Goal: Complete application form: Complete application form

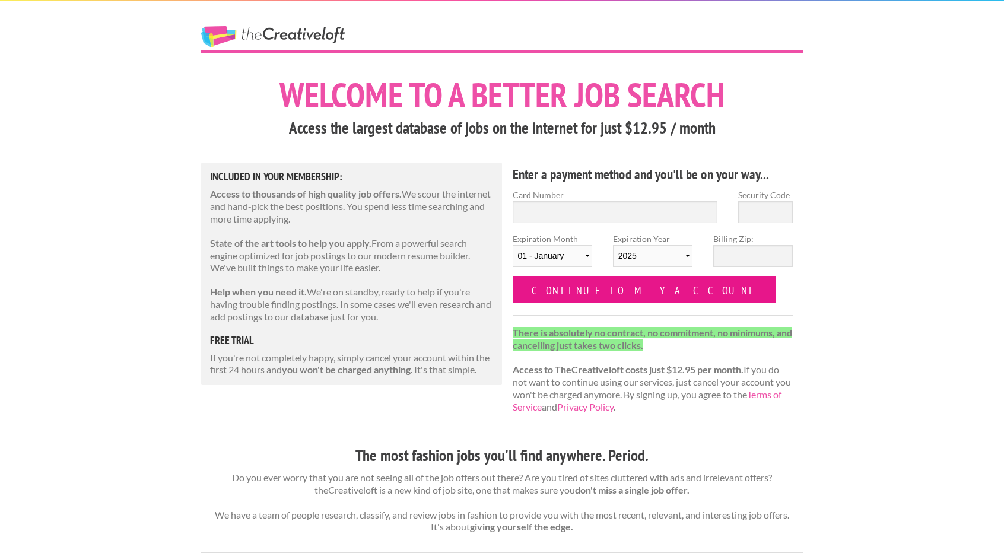
click at [604, 289] on input "Continue to my account" at bounding box center [644, 290] width 263 height 27
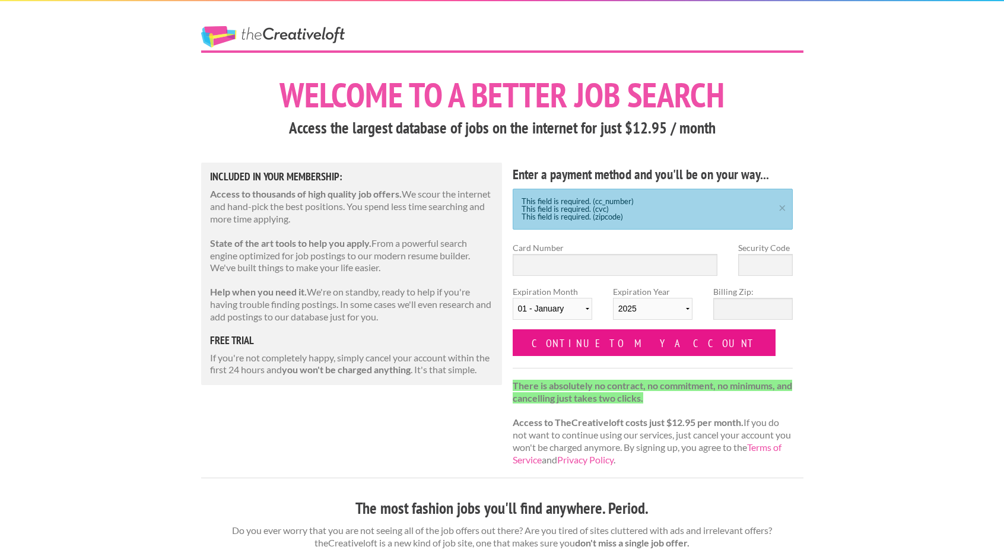
click at [570, 339] on input "Continue to my account" at bounding box center [644, 342] width 263 height 27
click at [570, 336] on input "Continue to my account" at bounding box center [644, 342] width 263 height 27
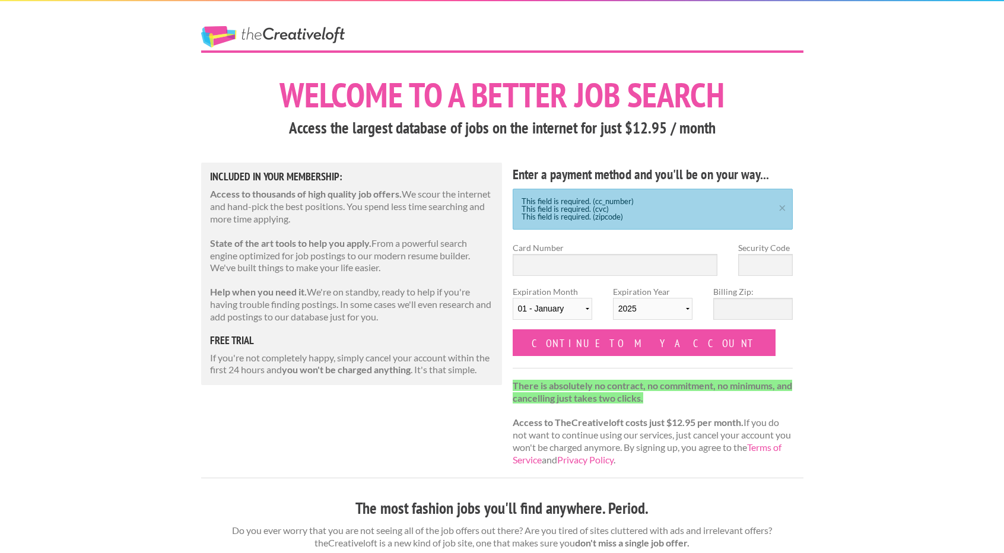
click at [570, 336] on input "Continue to my account" at bounding box center [644, 342] width 263 height 27
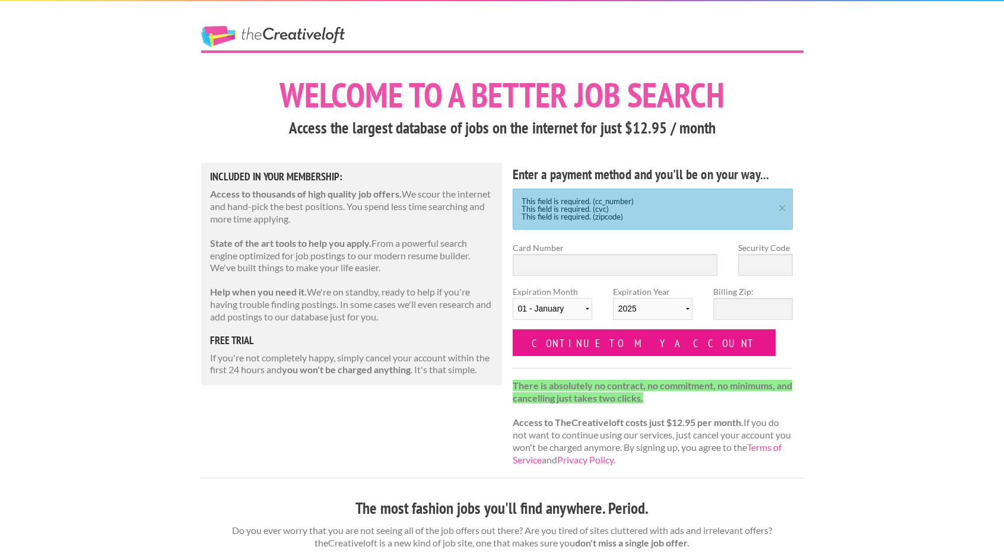
click at [570, 336] on input "Continue to my account" at bounding box center [644, 342] width 263 height 27
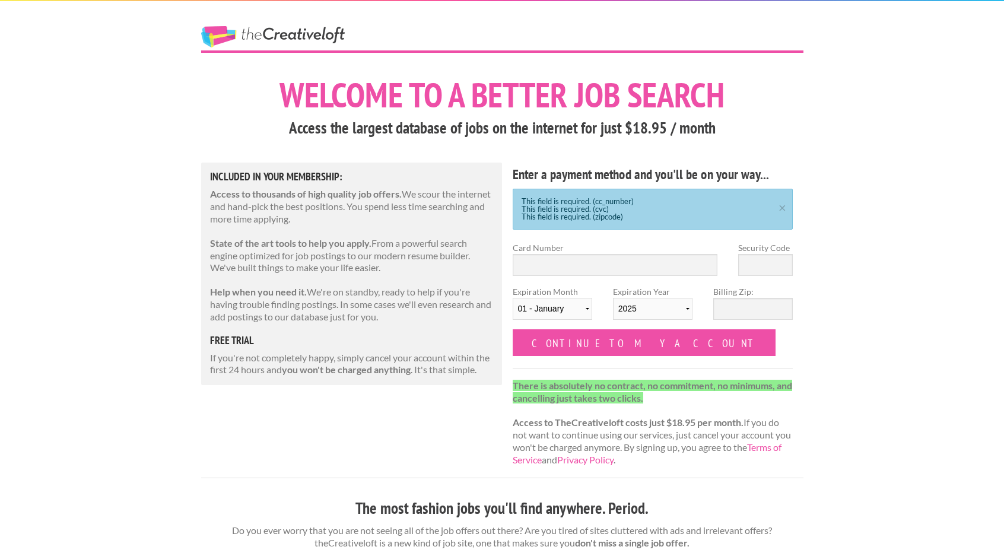
click at [570, 336] on input "Continue to my account" at bounding box center [644, 342] width 263 height 27
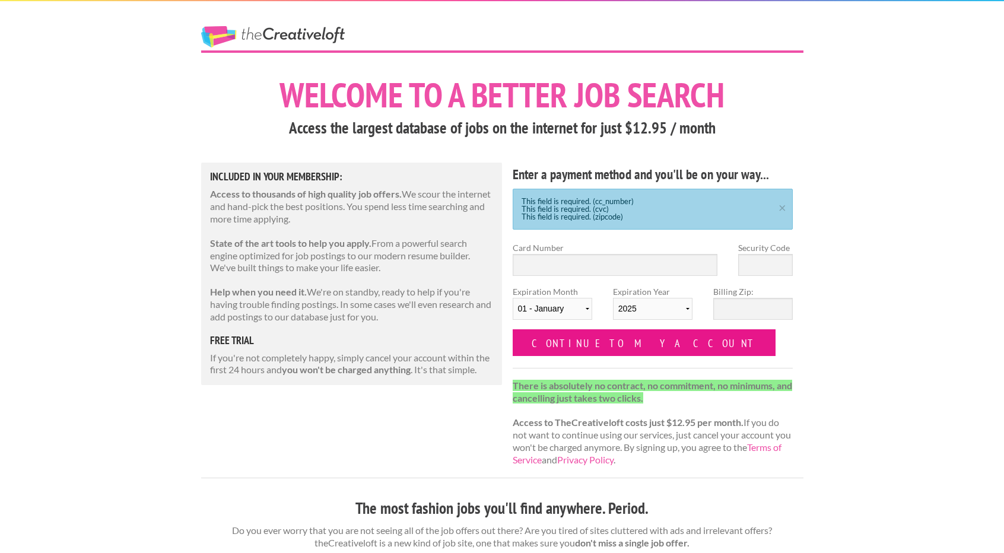
click at [570, 336] on input "Continue to my account" at bounding box center [644, 342] width 263 height 27
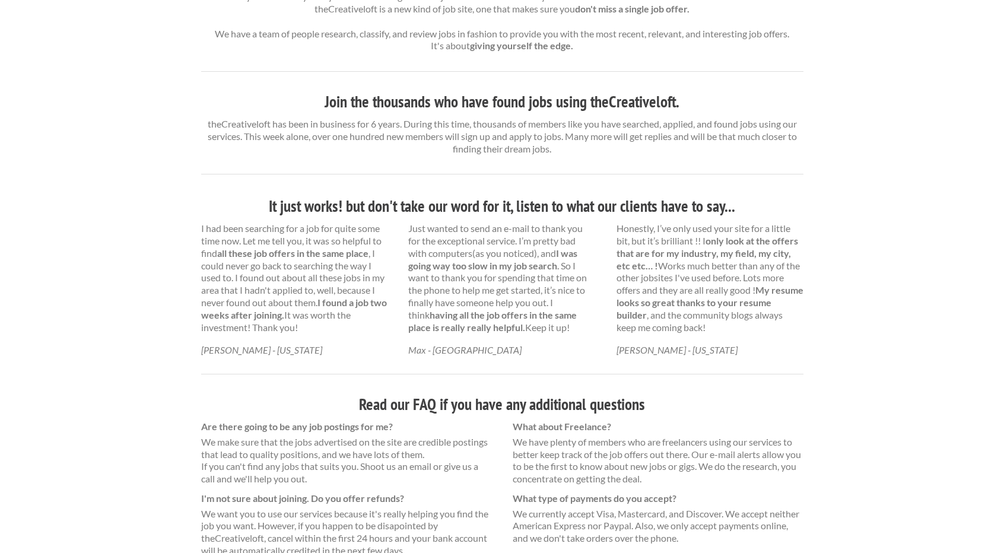
scroll to position [722, 0]
